Goal: Information Seeking & Learning: Check status

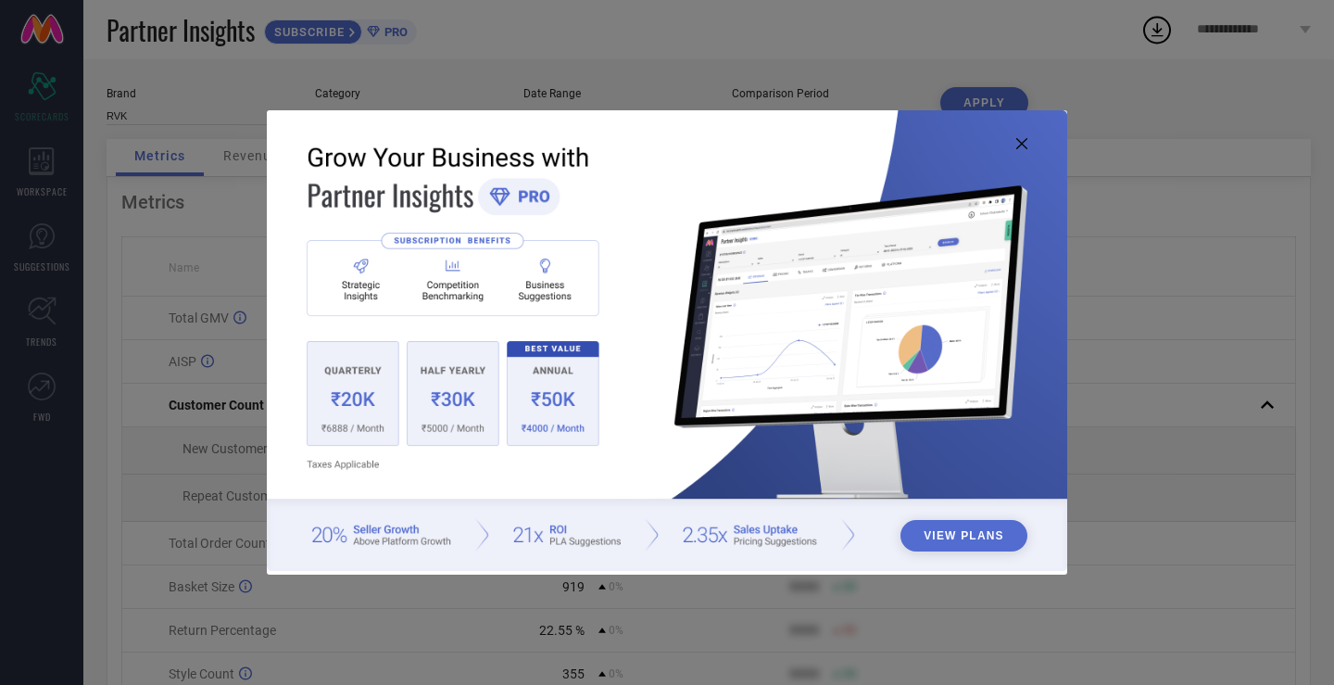
click at [1023, 138] on icon at bounding box center [1021, 143] width 11 height 11
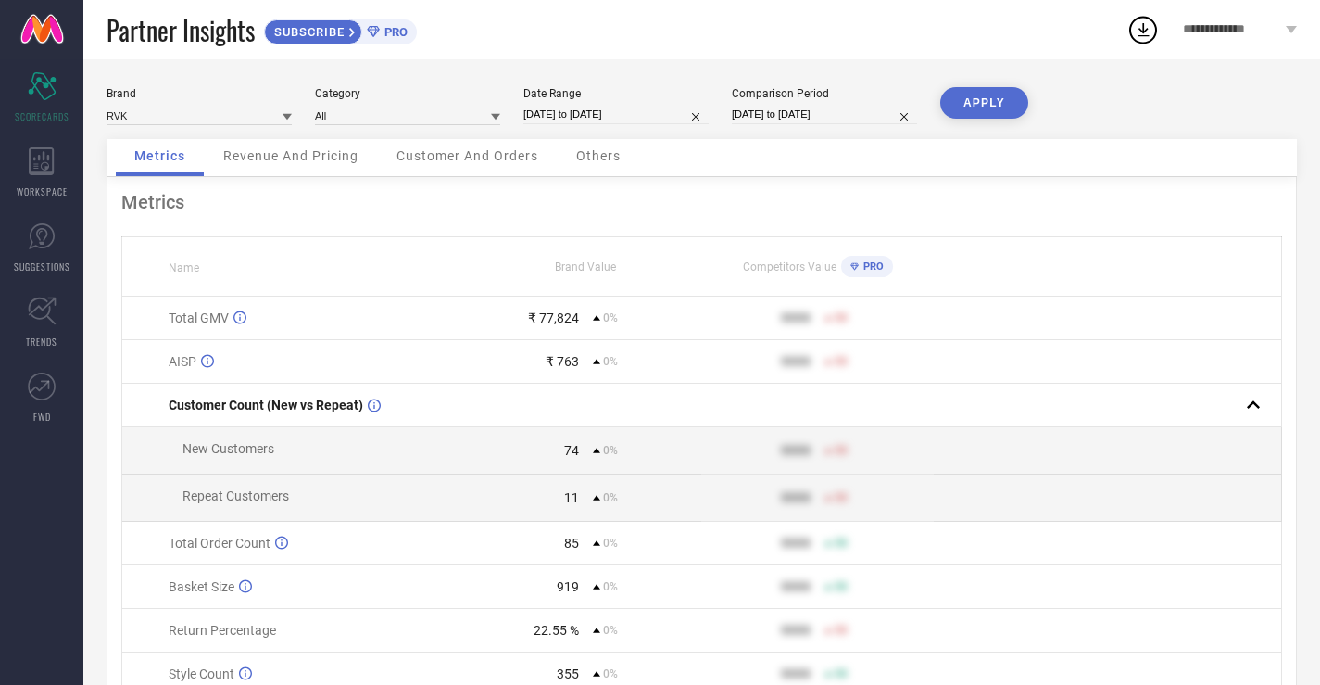
click at [164, 99] on div "Brand" at bounding box center [199, 93] width 185 height 13
click at [163, 109] on input at bounding box center [199, 115] width 185 height 19
click at [154, 162] on div "FEMEA" at bounding box center [199, 173] width 185 height 32
type input "All"
click at [452, 111] on div "All" at bounding box center [407, 115] width 185 height 20
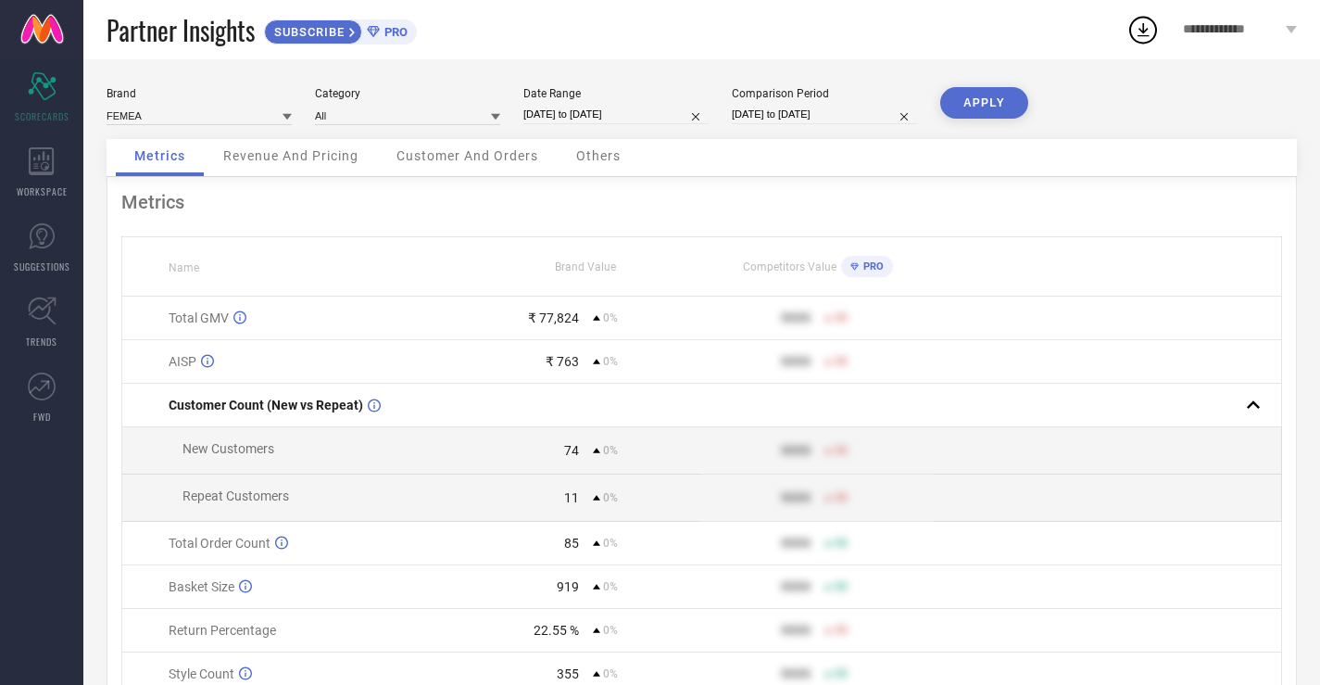
select select "4"
select select "2025"
select select "5"
select select "2025"
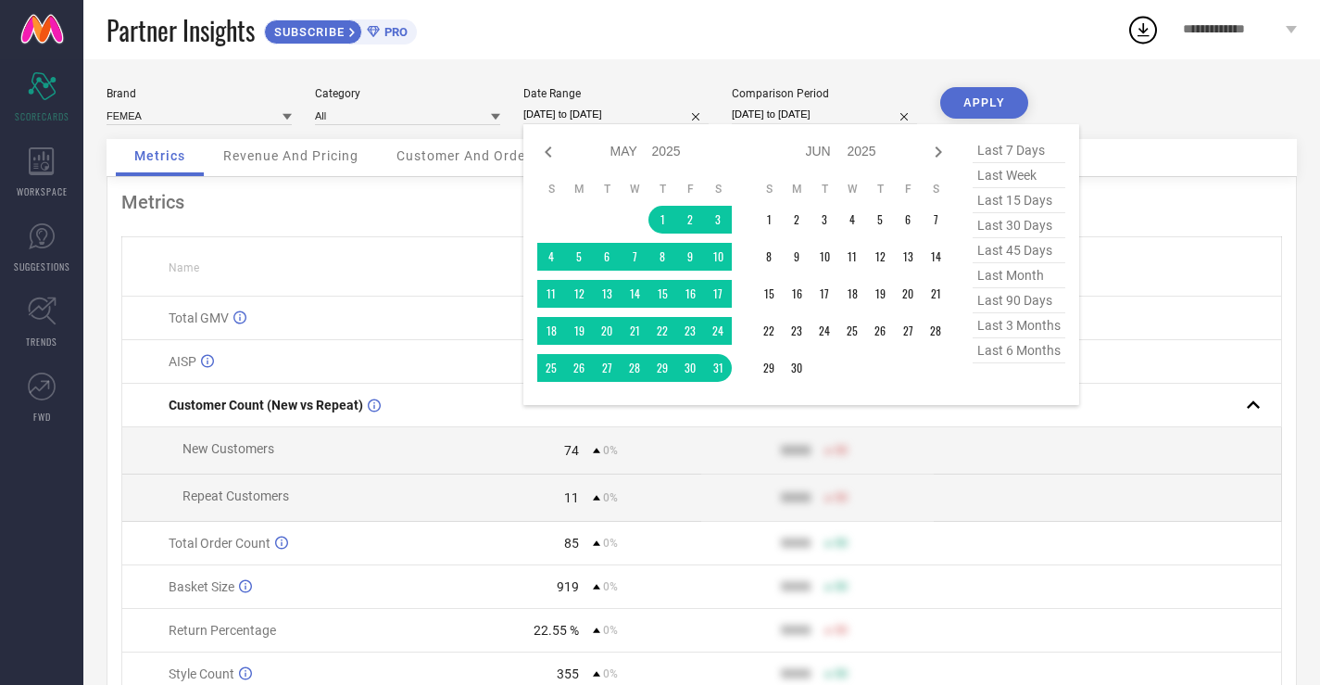
click at [610, 109] on input "[DATE] to [DATE]" at bounding box center [615, 114] width 185 height 19
click at [337, 260] on th "Name" at bounding box center [296, 266] width 348 height 59
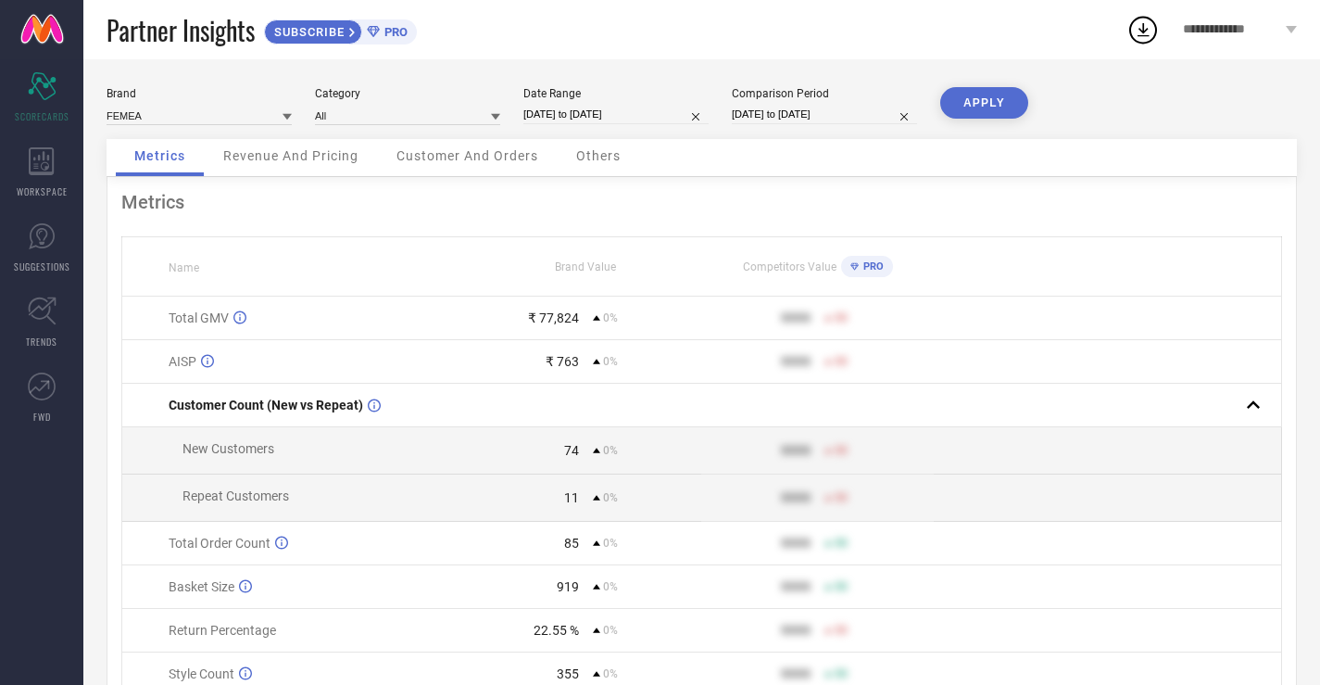
click at [568, 365] on div "₹ 763" at bounding box center [562, 361] width 33 height 15
click at [984, 105] on button "APPLY" at bounding box center [984, 103] width 88 height 32
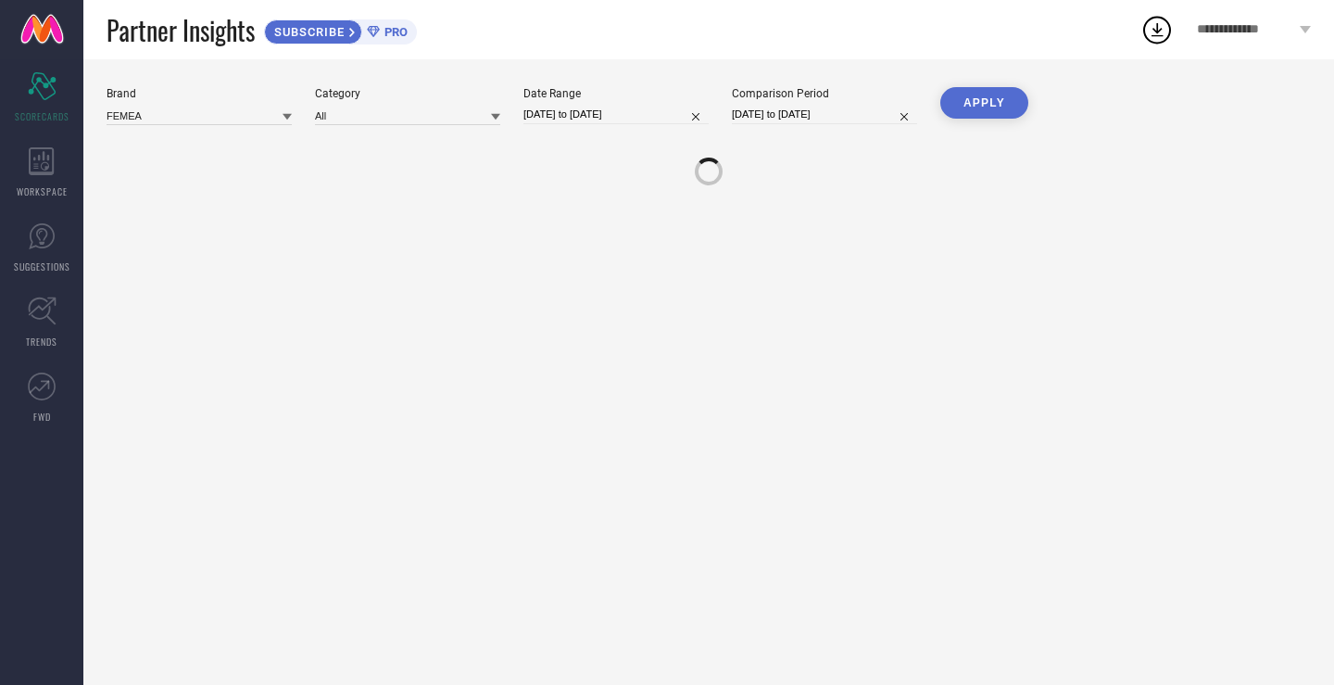
click at [656, 112] on input "[DATE] to [DATE]" at bounding box center [615, 114] width 185 height 19
select select "4"
select select "2025"
select select "5"
select select "2025"
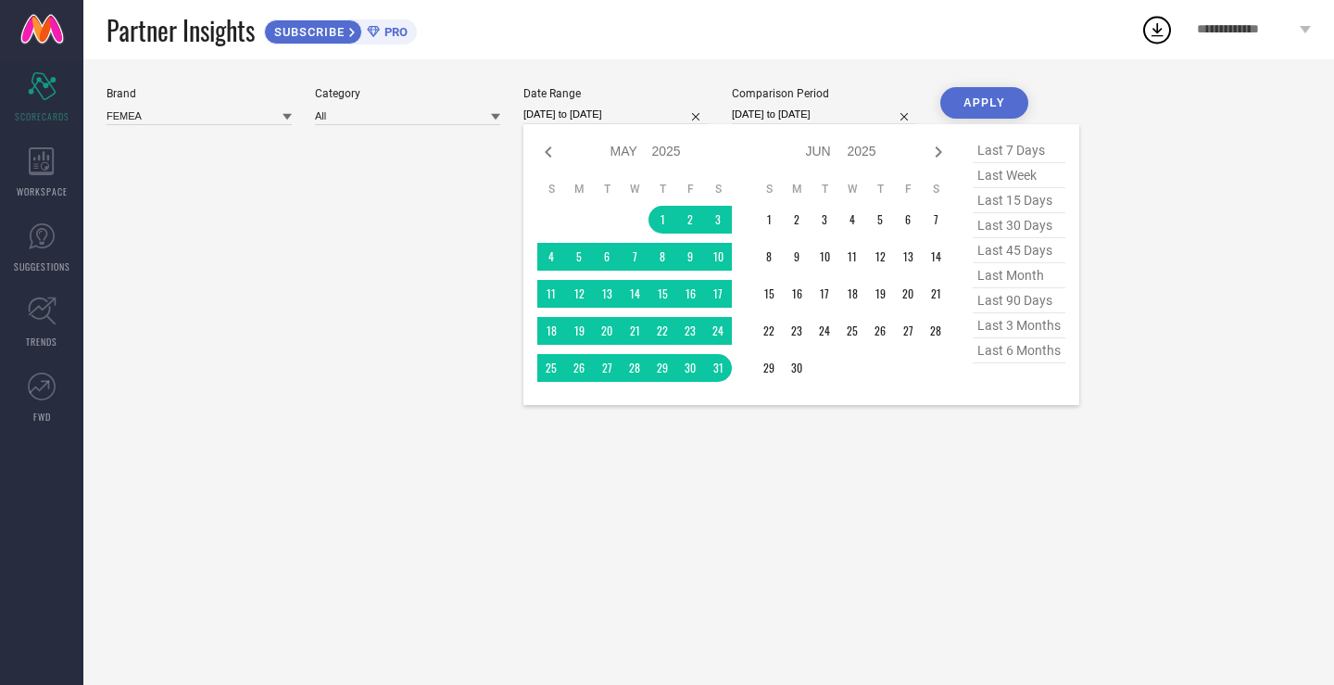
click at [951, 149] on div "Jan Feb Mar Apr May Jun [DATE] Aug Sep Oct Nov [DATE] 2016 2017 2018 2019 2020 …" at bounding box center [801, 264] width 528 height 253
click at [946, 149] on icon at bounding box center [938, 152] width 22 height 22
select select "5"
select select "2025"
select select "6"
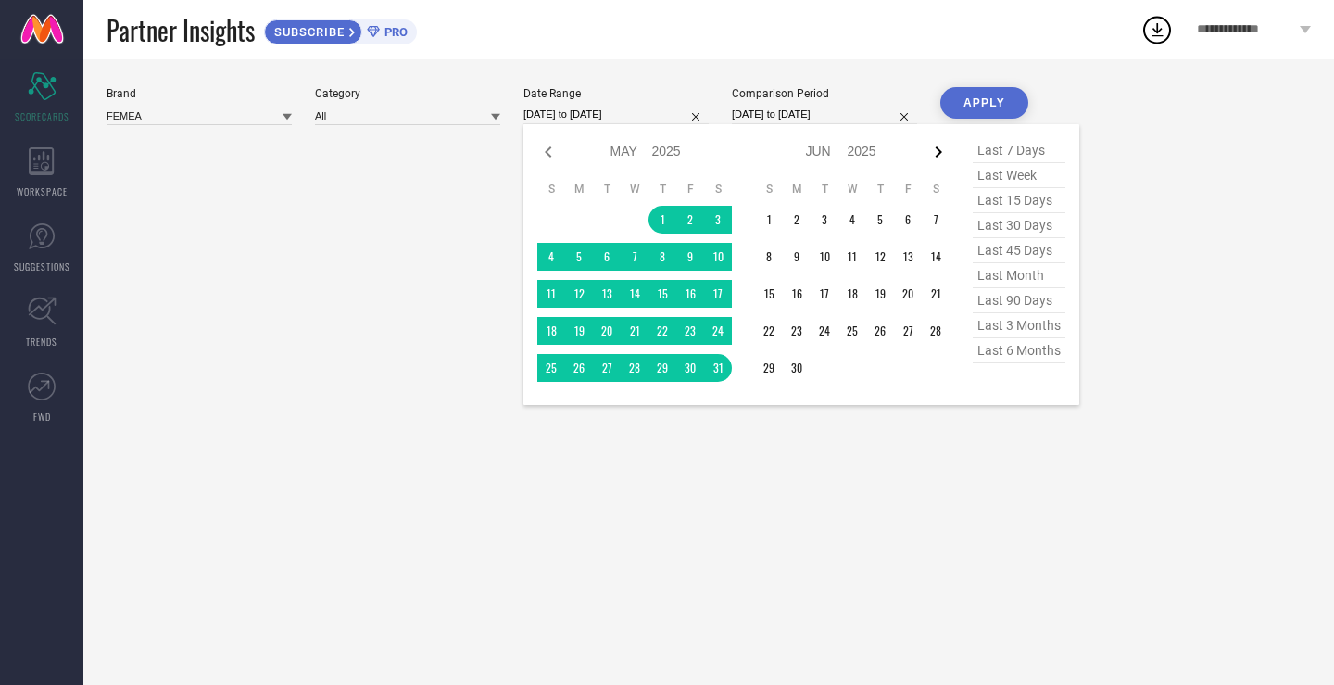
select select "2025"
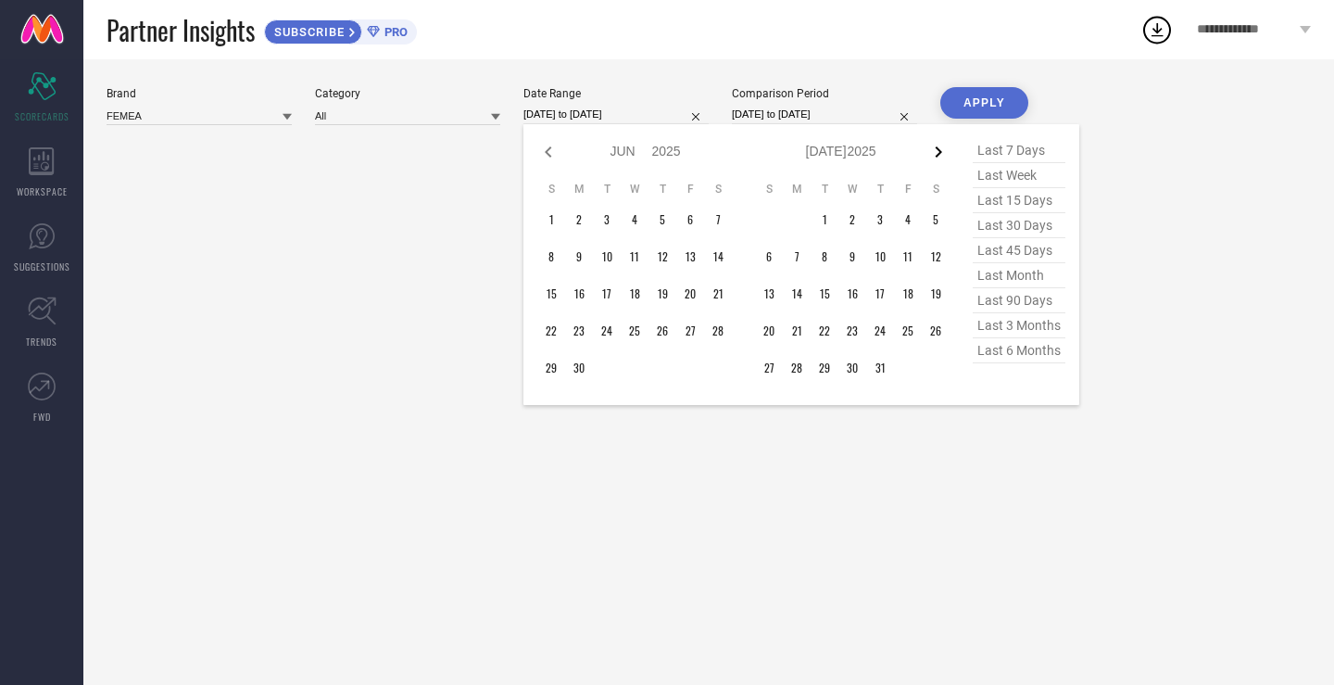
click at [939, 149] on icon at bounding box center [939, 151] width 6 height 11
select select "6"
select select "2025"
select select "7"
select select "2025"
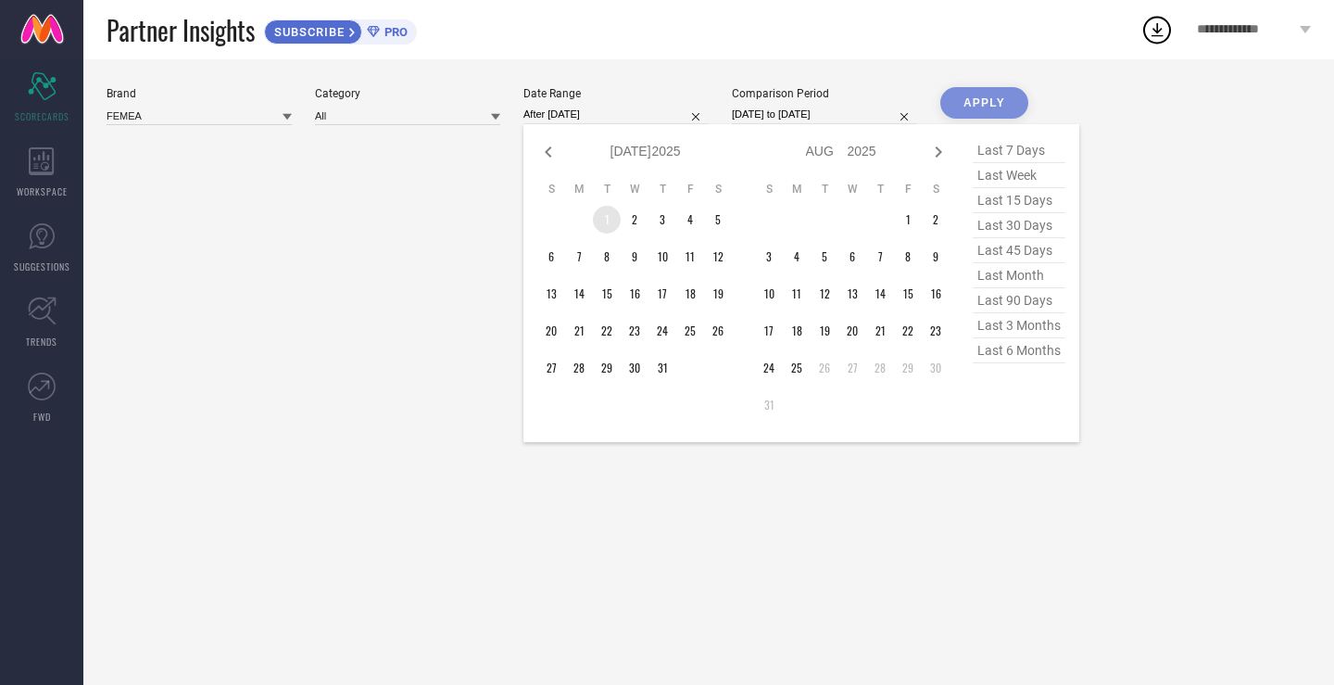
click at [602, 216] on td "1" at bounding box center [607, 220] width 28 height 28
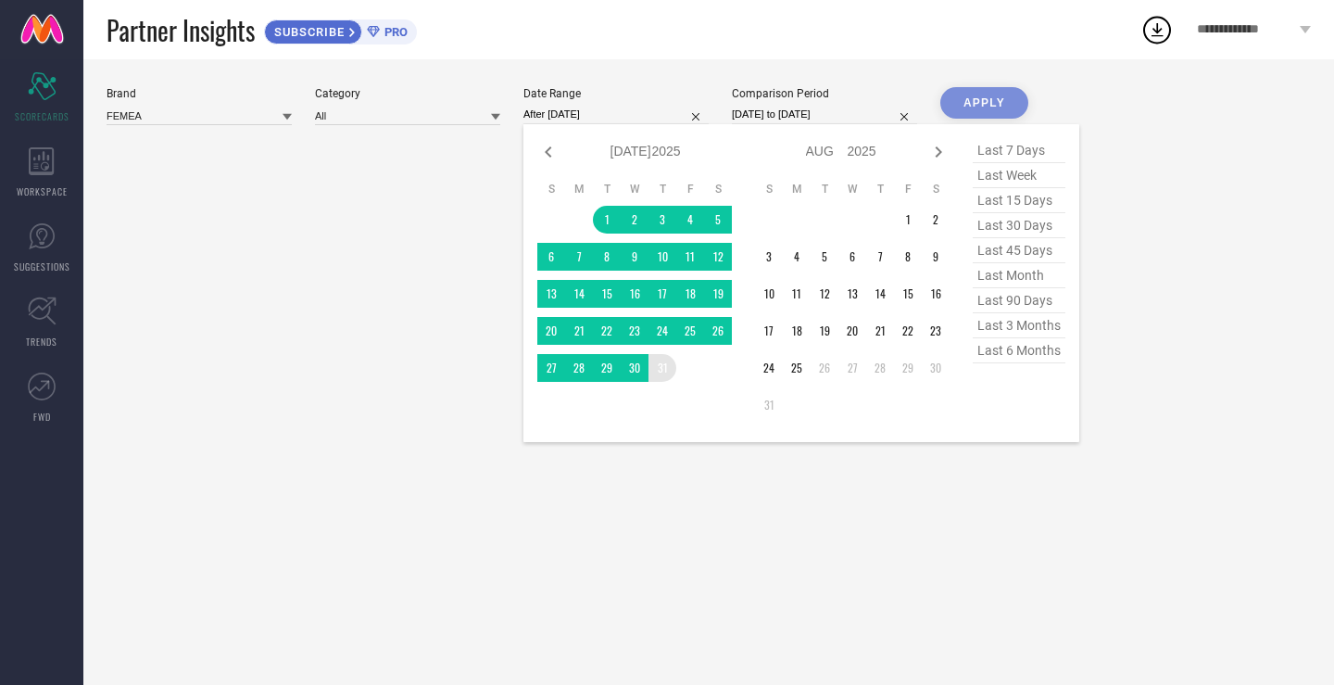
type input "[DATE] to [DATE]"
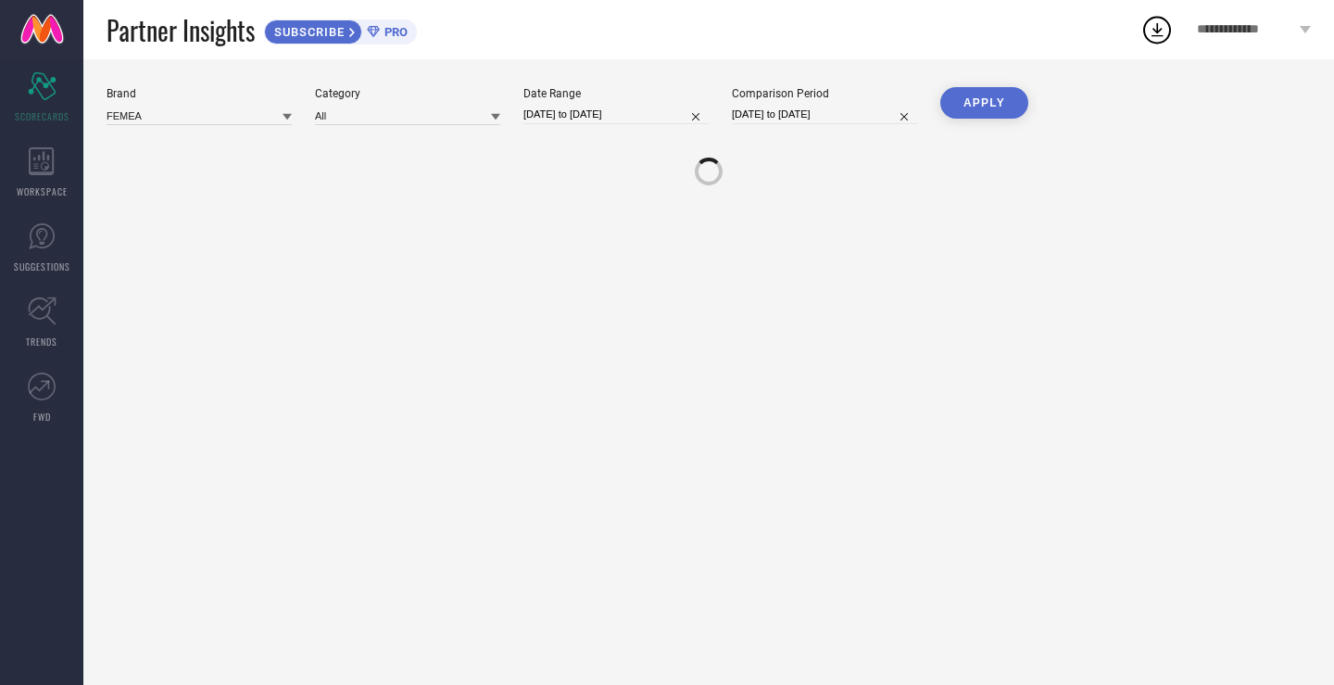
click at [997, 101] on button "APPLY" at bounding box center [984, 103] width 88 height 32
